Goal: Information Seeking & Learning: Find specific fact

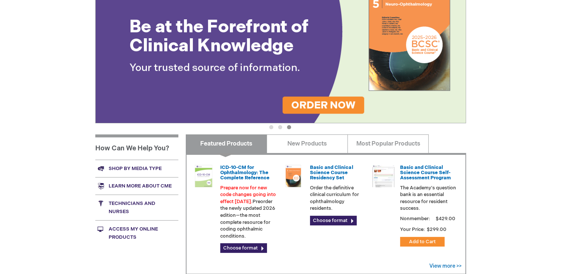
scroll to position [154, 0]
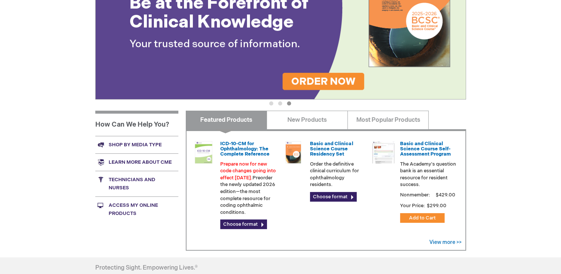
click at [124, 212] on link "Access My Online Products" at bounding box center [136, 209] width 83 height 26
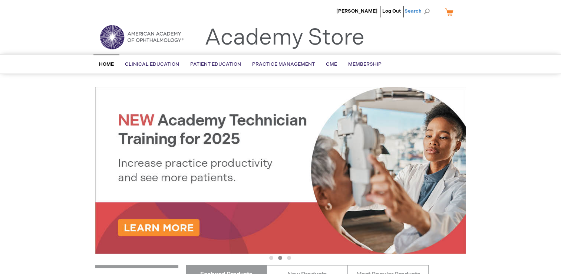
click at [421, 13] on span "Search" at bounding box center [419, 11] width 28 height 15
paste input "[PERSON_NAME], [PERSON_NAME] S, [PERSON_NAME] E, [PERSON_NAME] TDL, [PERSON_NAM…"
type input "[PERSON_NAME], [PERSON_NAME] S, [PERSON_NAME] E, [PERSON_NAME] TDL, [PERSON_NAM…"
click at [424, 6] on button "Search" at bounding box center [427, 12] width 6 height 12
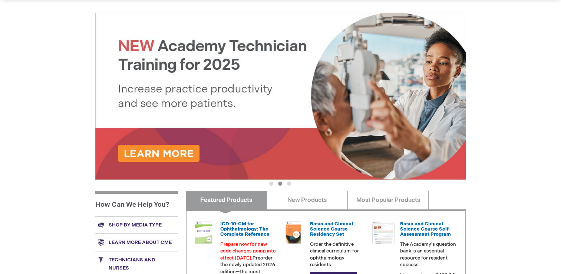
scroll to position [75, 0]
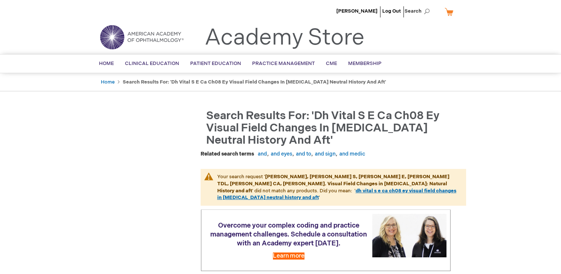
click at [440, 188] on link "dh vital s e ca ch08 ey visual field changes in [MEDICAL_DATA] neutral history …" at bounding box center [336, 194] width 239 height 13
click at [327, 64] on span "CME" at bounding box center [331, 63] width 11 height 6
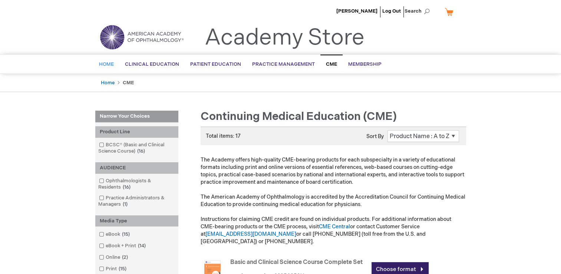
click at [110, 63] on span "Home" at bounding box center [106, 64] width 15 height 6
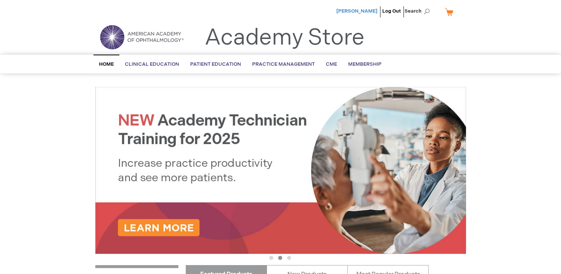
click at [336, 12] on span "[PERSON_NAME]" at bounding box center [356, 11] width 41 height 6
